Goal: Information Seeking & Learning: Learn about a topic

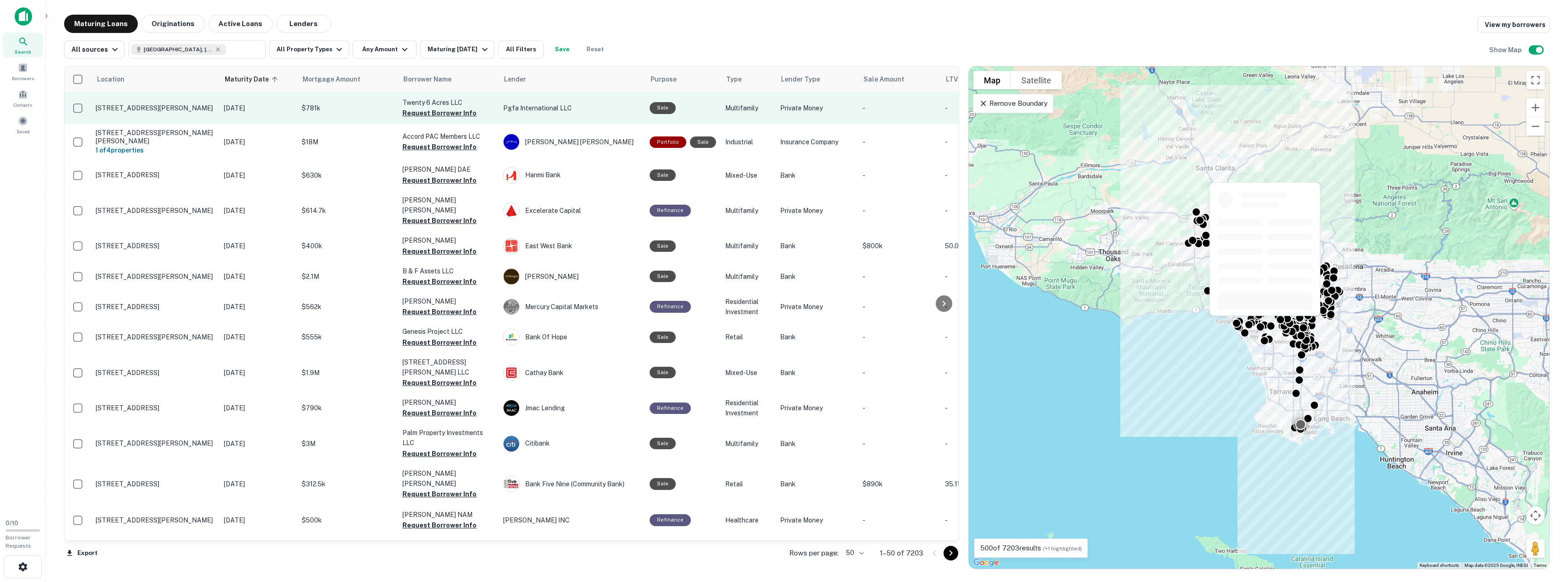
drag, startPoint x: 100, startPoint y: 94, endPoint x: 110, endPoint y: 110, distance: 18.9
click at [110, 110] on p "[STREET_ADDRESS][PERSON_NAME]" at bounding box center [155, 108] width 119 height 8
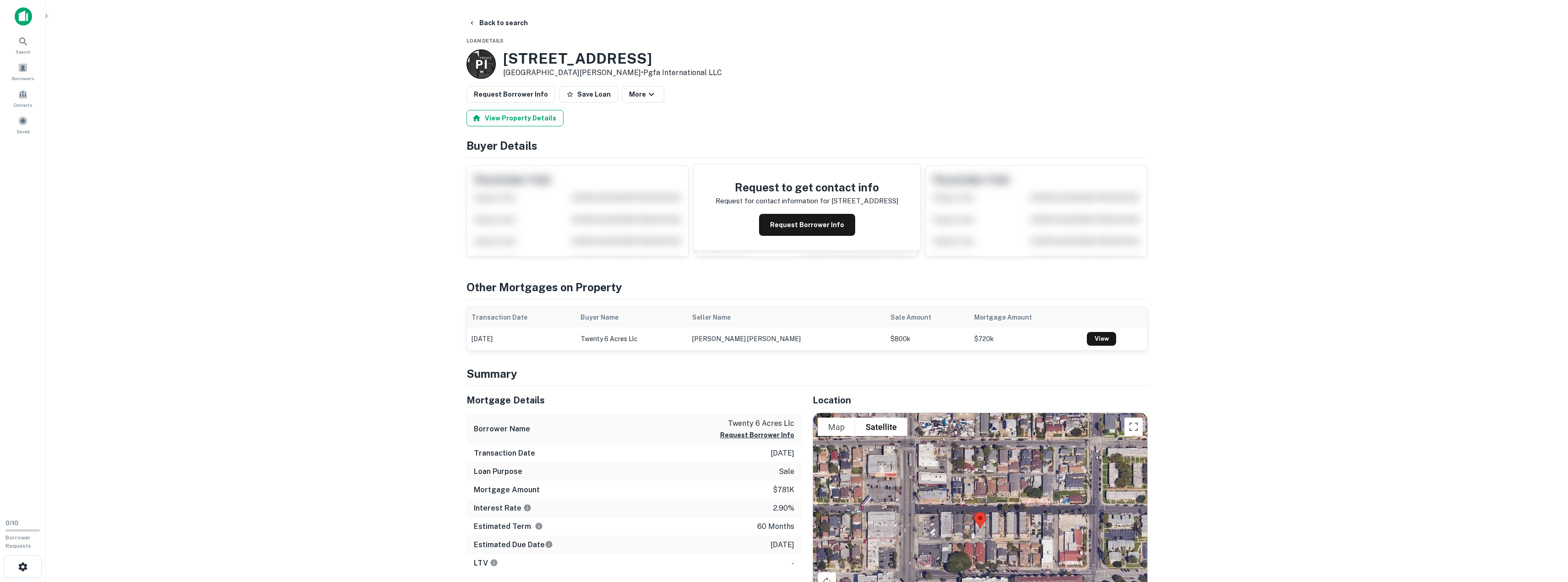
click at [514, 118] on button "View Property Details" at bounding box center [515, 118] width 97 height 17
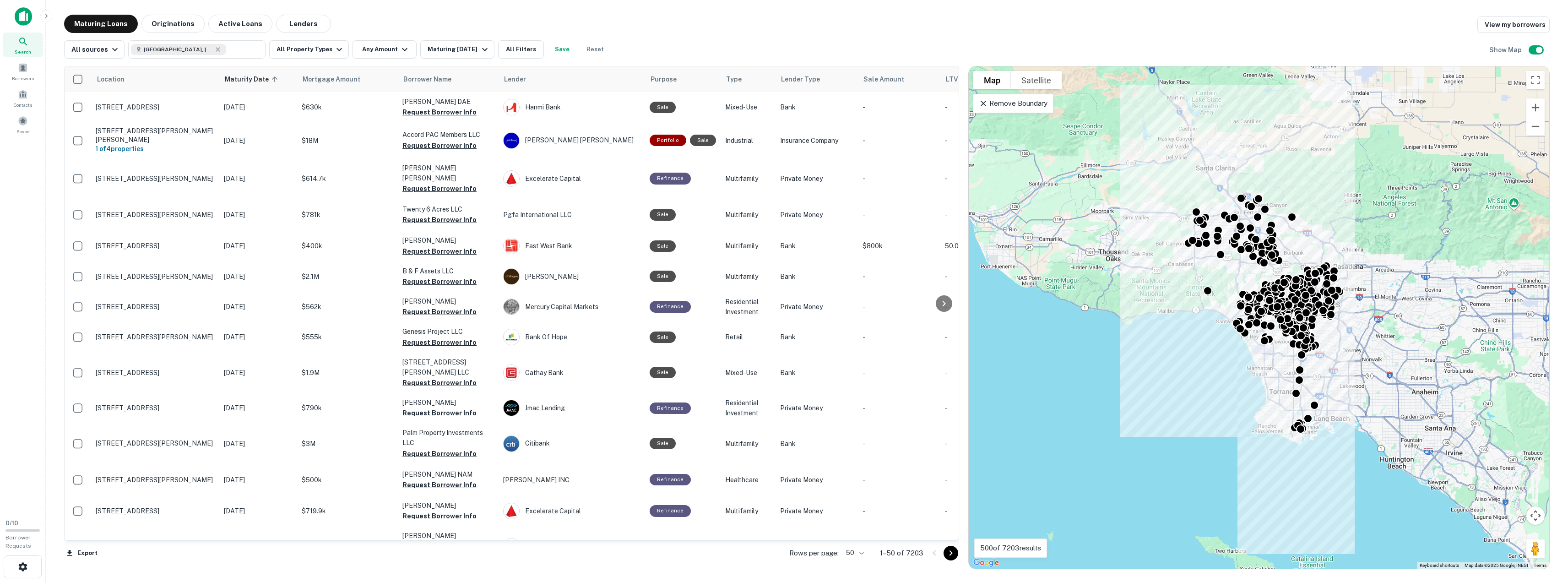
click at [26, 19] on img at bounding box center [24, 17] width 17 height 19
